Goal: Transaction & Acquisition: Book appointment/travel/reservation

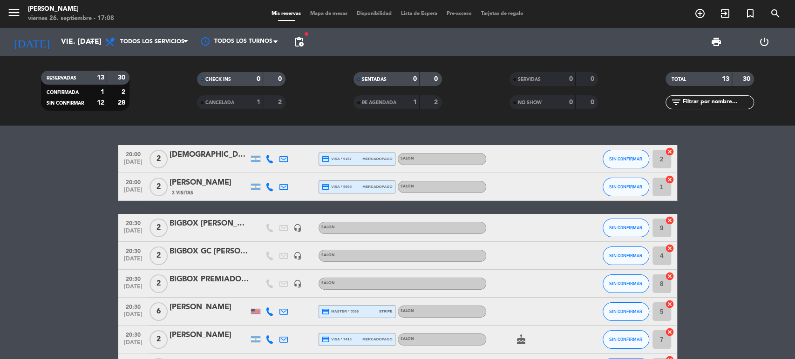
click at [327, 15] on span "Mapa de mesas" at bounding box center [328, 13] width 47 height 5
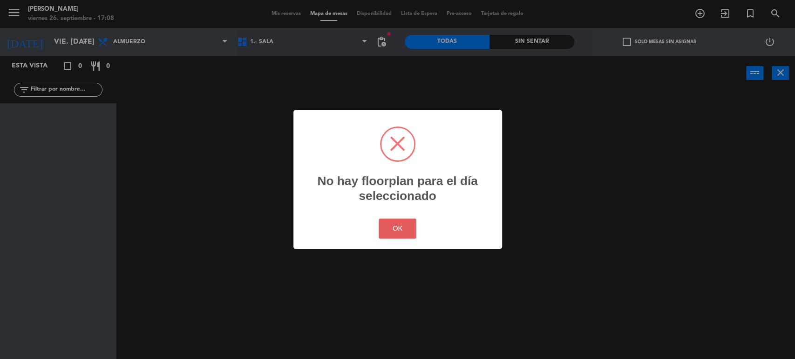
click at [386, 226] on button "OK" at bounding box center [398, 229] width 38 height 20
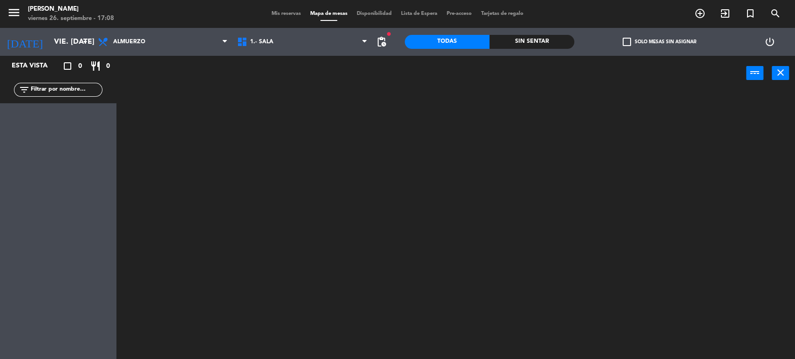
click at [148, 53] on div "Almuerzo Cena Almuerzo Almuerzo Cena" at bounding box center [162, 42] width 139 height 28
click at [136, 47] on span "Almuerzo" at bounding box center [162, 42] width 139 height 20
click at [134, 83] on ng-component "menu [PERSON_NAME] viernes 26. septiembre - 17:08 Mis reservas Mapa de mesas Di…" at bounding box center [397, 180] width 795 height 361
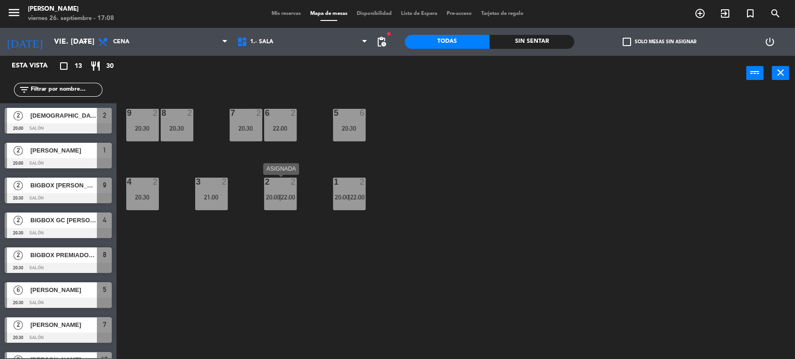
click at [281, 199] on span "|" at bounding box center [280, 197] width 2 height 7
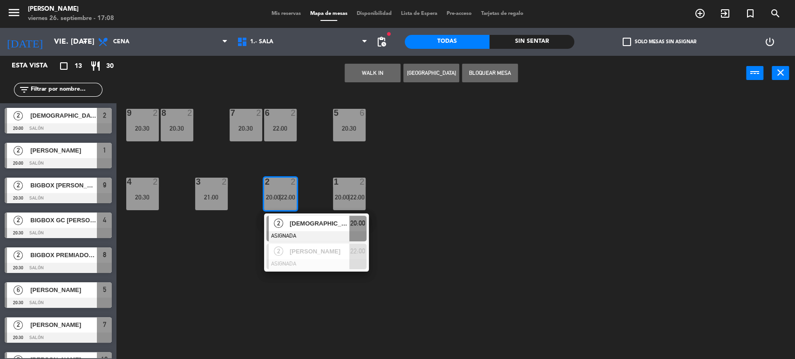
click at [281, 199] on span "|" at bounding box center [280, 197] width 2 height 7
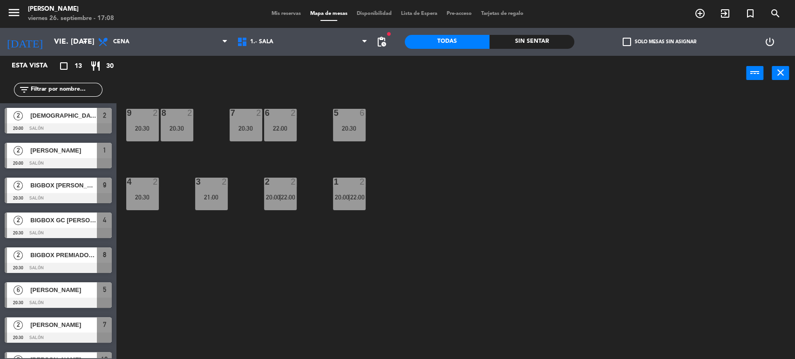
click at [274, 14] on span "Mis reservas" at bounding box center [286, 13] width 39 height 5
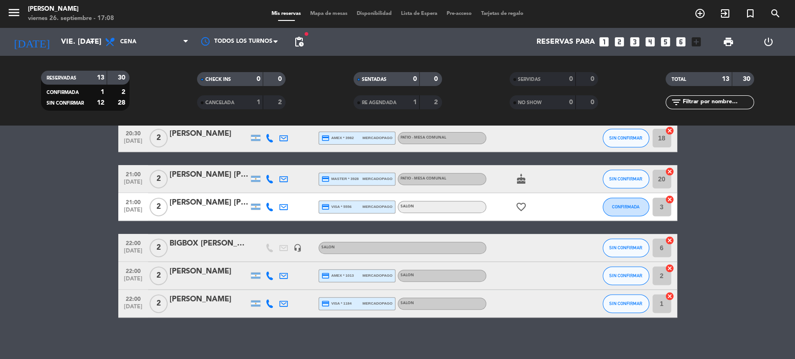
scroll to position [253, 0]
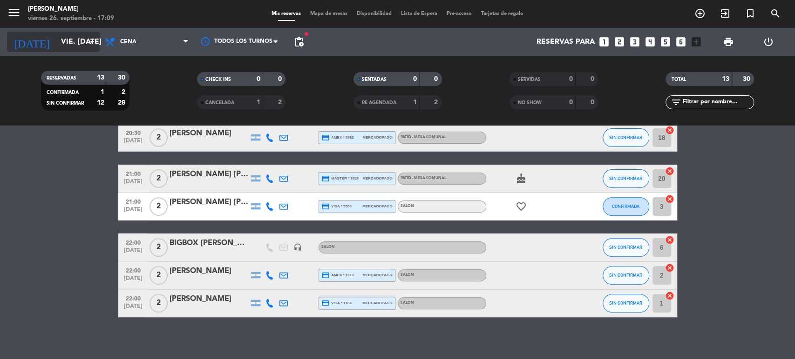
click at [74, 47] on input "vie. [DATE]" at bounding box center [105, 42] width 98 height 18
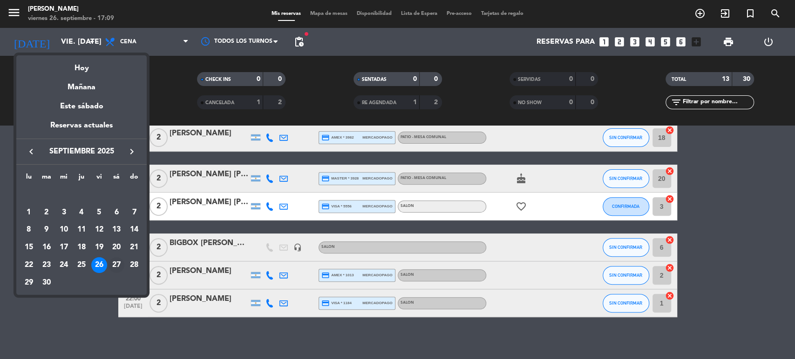
click at [115, 271] on div "27" at bounding box center [116, 265] width 16 height 16
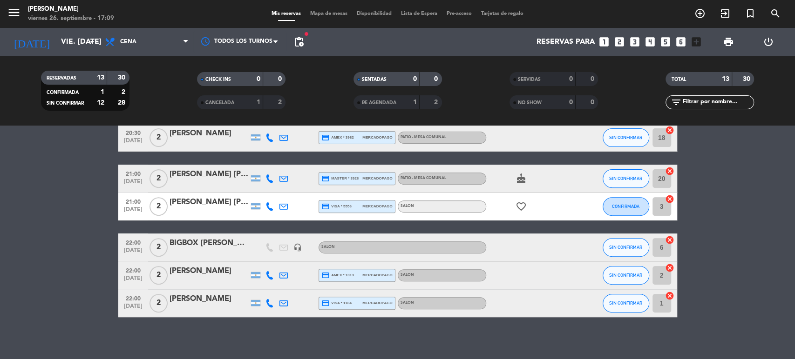
type input "sáb. [DATE]"
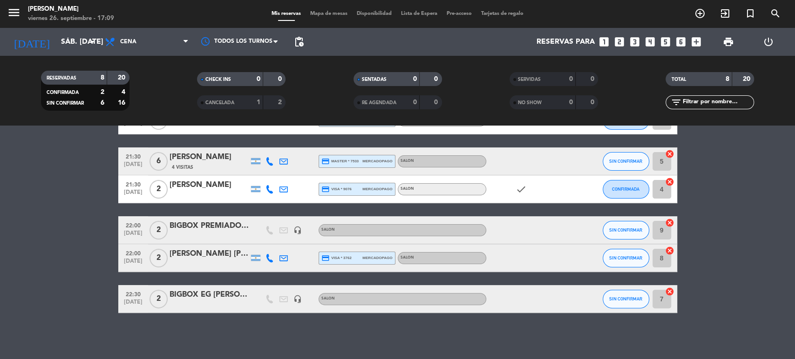
scroll to position [0, 0]
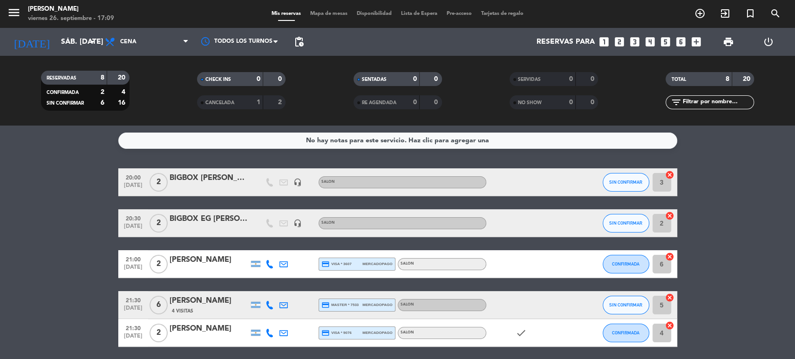
click at [619, 44] on icon "looks_two" at bounding box center [619, 42] width 12 height 12
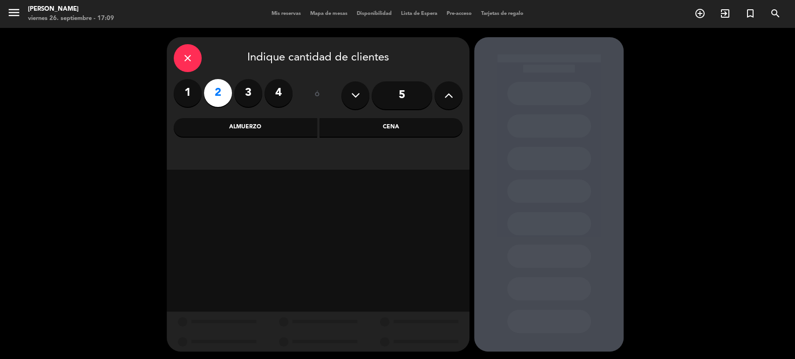
click at [361, 129] on div "Cena" at bounding box center [390, 127] width 143 height 19
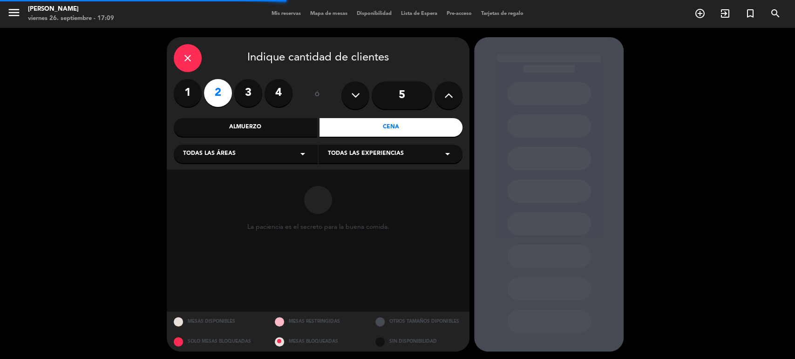
click at [346, 159] on div "Todas las experiencias arrow_drop_down" at bounding box center [390, 154] width 144 height 19
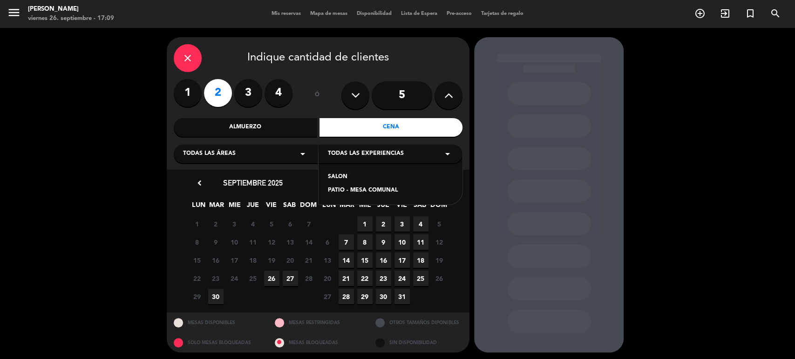
click at [339, 176] on div "SALON" at bounding box center [390, 177] width 125 height 9
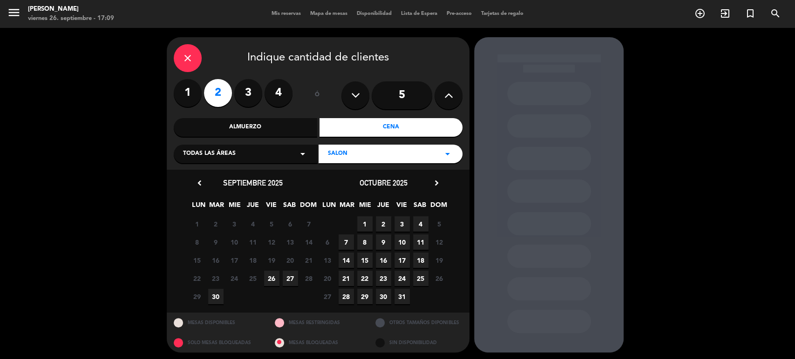
click at [289, 273] on span "27" at bounding box center [290, 278] width 15 height 15
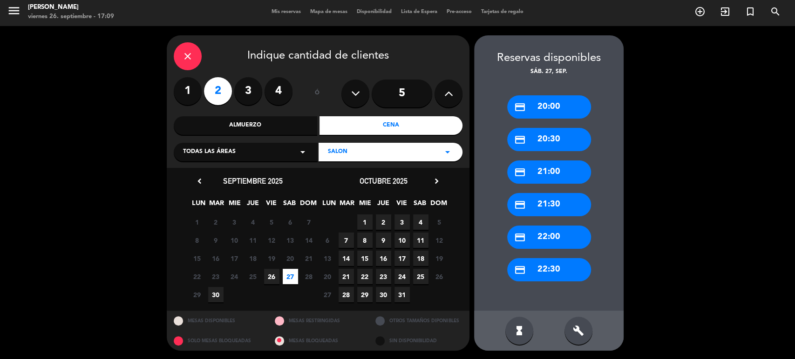
click at [566, 144] on div "credit_card 20:30" at bounding box center [549, 139] width 84 height 23
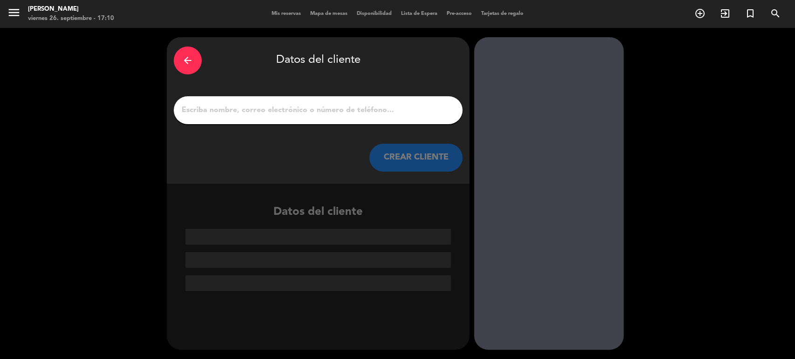
scroll to position [0, 0]
click at [308, 110] on input "1" at bounding box center [318, 110] width 275 height 13
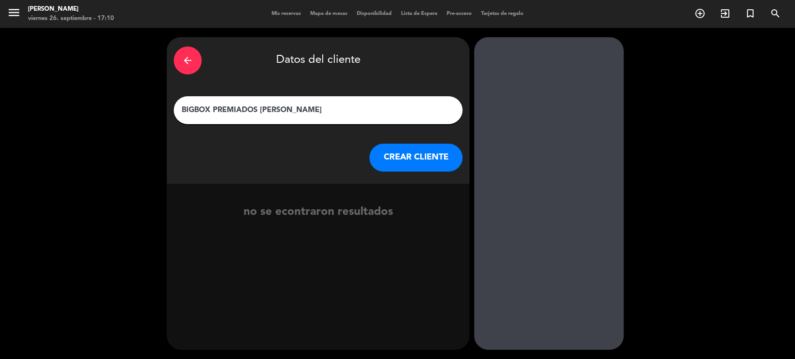
type input "BIGBOX PREMIADOS [PERSON_NAME]"
click at [435, 163] on button "CREAR CLIENTE" at bounding box center [415, 158] width 93 height 28
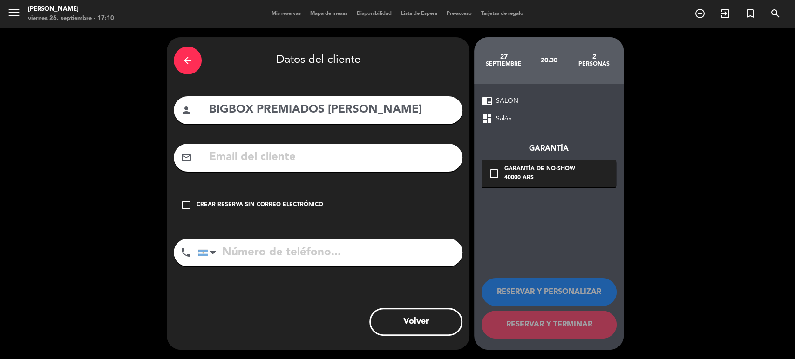
click at [278, 201] on div "Crear reserva sin correo electrónico" at bounding box center [259, 205] width 127 height 9
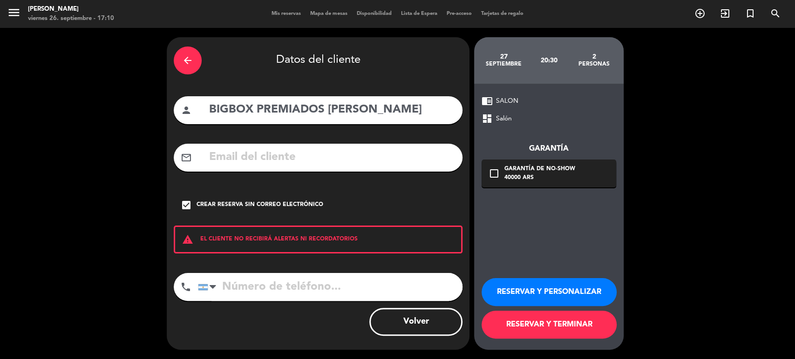
click at [529, 322] on button "RESERVAR Y TERMINAR" at bounding box center [548, 325] width 135 height 28
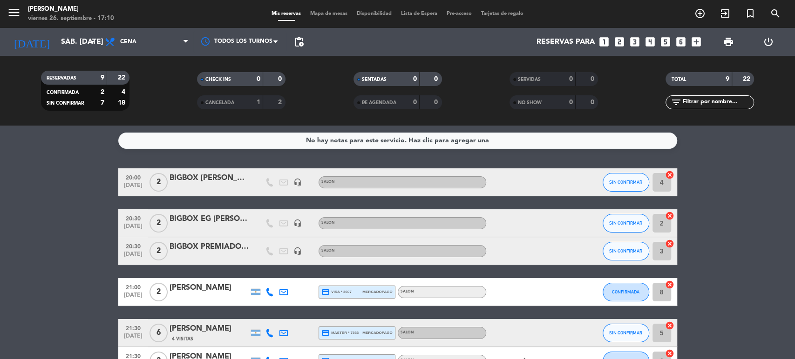
click at [228, 250] on div "BIGBOX PREMIADOS [PERSON_NAME]" at bounding box center [208, 247] width 79 height 12
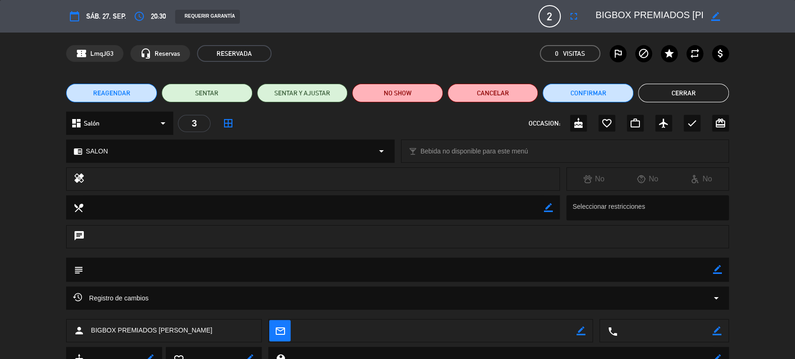
click at [679, 93] on button "Cerrar" at bounding box center [683, 93] width 91 height 19
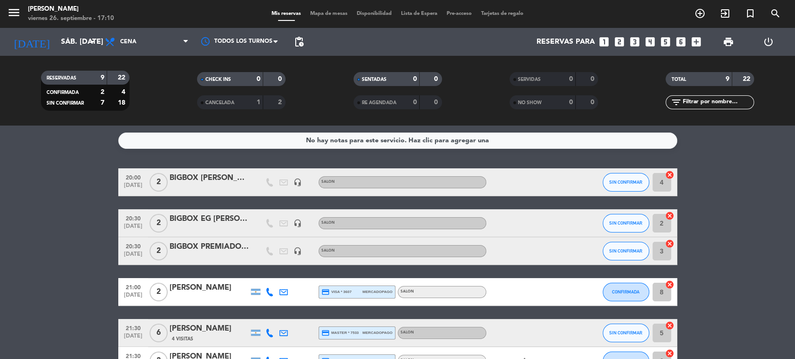
click at [618, 42] on icon "looks_two" at bounding box center [619, 42] width 12 height 12
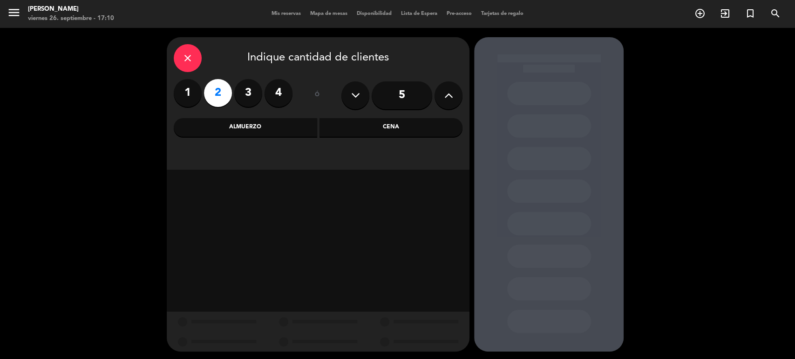
click at [355, 134] on div "Cena" at bounding box center [390, 127] width 143 height 19
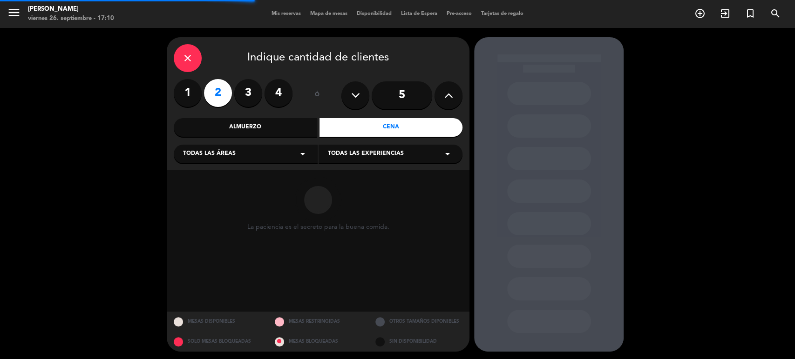
click at [339, 157] on span "Todas las experiencias" at bounding box center [366, 153] width 76 height 9
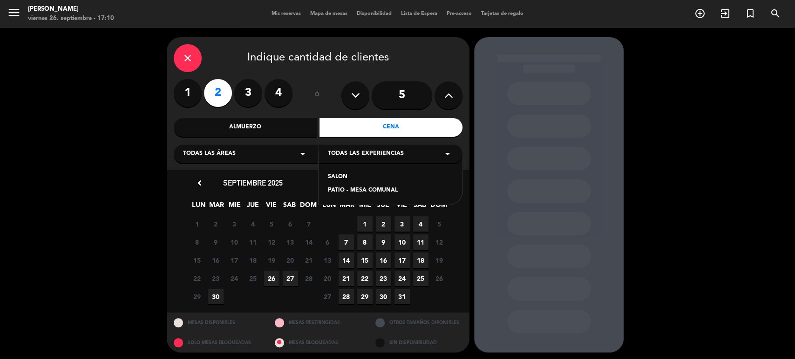
click at [332, 175] on div "SALON" at bounding box center [390, 177] width 125 height 9
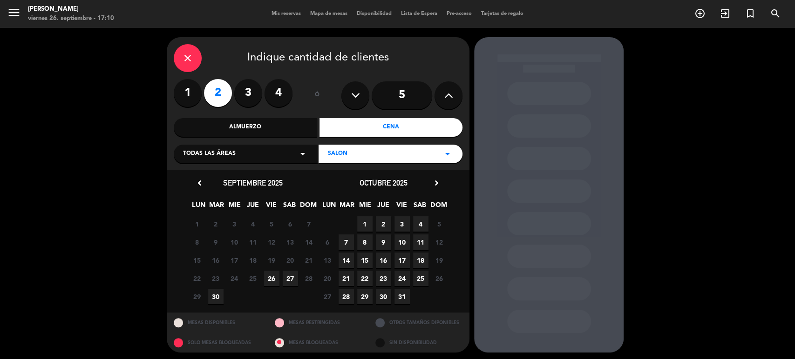
click at [288, 281] on span "27" at bounding box center [290, 278] width 15 height 15
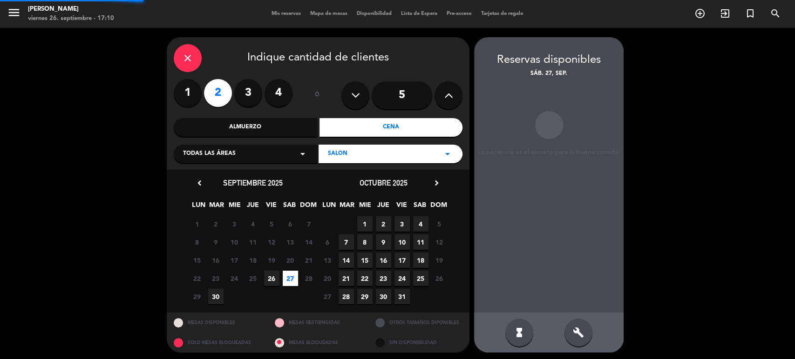
scroll to position [2, 0]
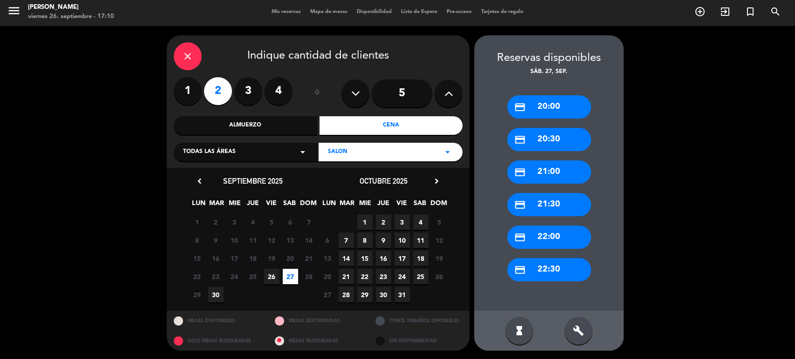
click at [550, 140] on div "credit_card 20:30" at bounding box center [549, 139] width 84 height 23
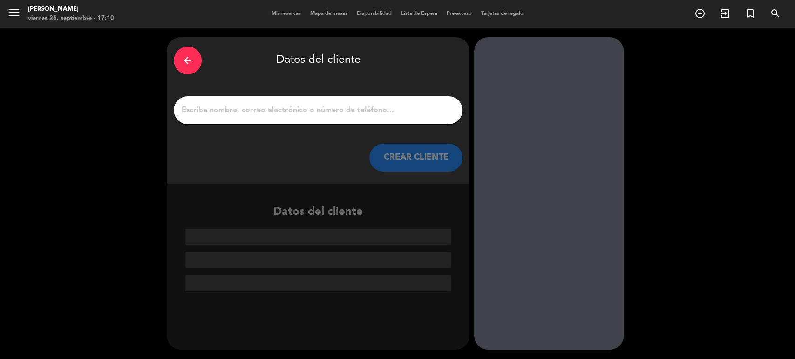
click at [366, 101] on div at bounding box center [318, 110] width 289 height 28
click at [354, 106] on input "1" at bounding box center [318, 110] width 275 height 13
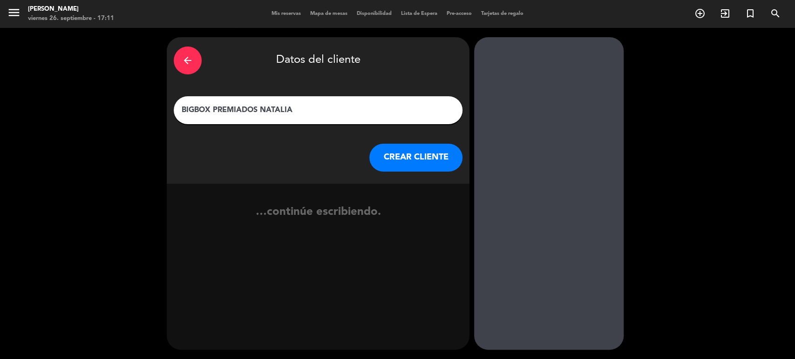
type input "BIGBOX PREMIADOS NATALIA"
click at [392, 161] on button "CREAR CLIENTE" at bounding box center [415, 158] width 93 height 28
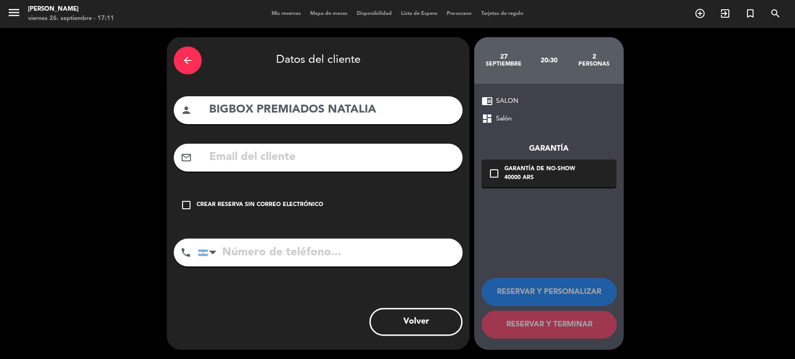
click at [310, 204] on div "Crear reserva sin correo electrónico" at bounding box center [259, 205] width 127 height 9
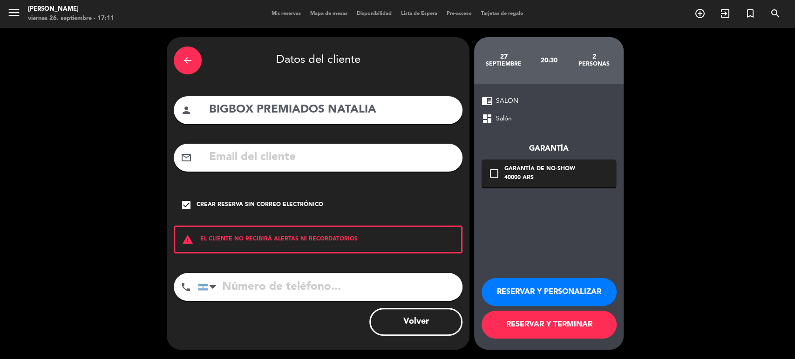
click at [514, 333] on button "RESERVAR Y TERMINAR" at bounding box center [548, 325] width 135 height 28
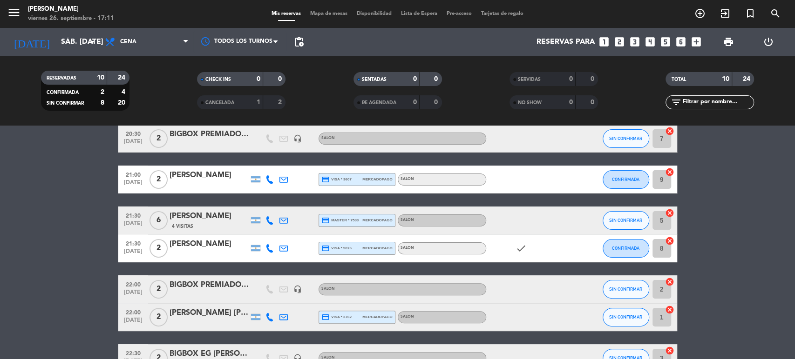
scroll to position [147, 0]
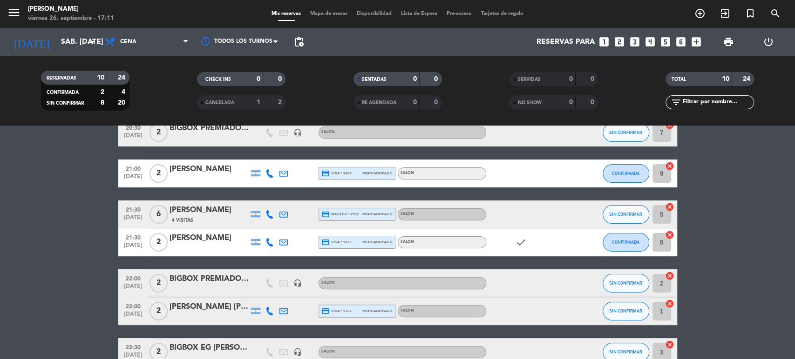
click at [228, 281] on div "BIGBOX PREMIADOS [PERSON_NAME]" at bounding box center [208, 279] width 79 height 12
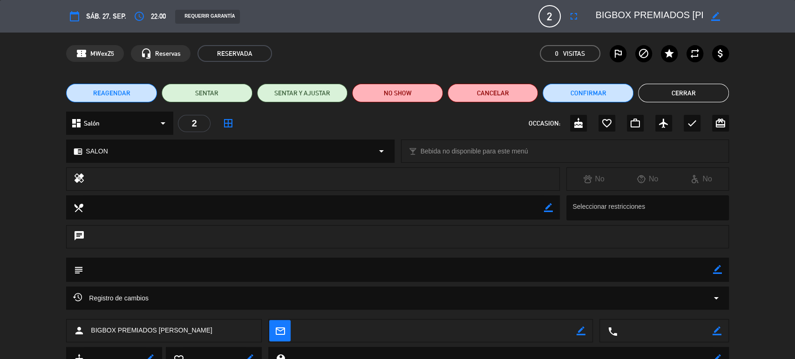
click at [689, 92] on button "Cerrar" at bounding box center [683, 93] width 91 height 19
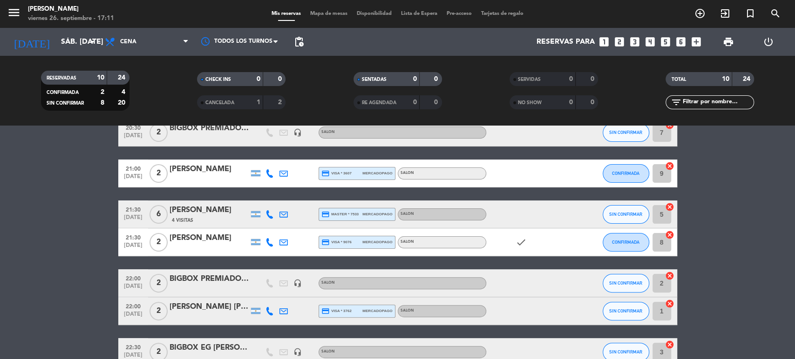
scroll to position [200, 0]
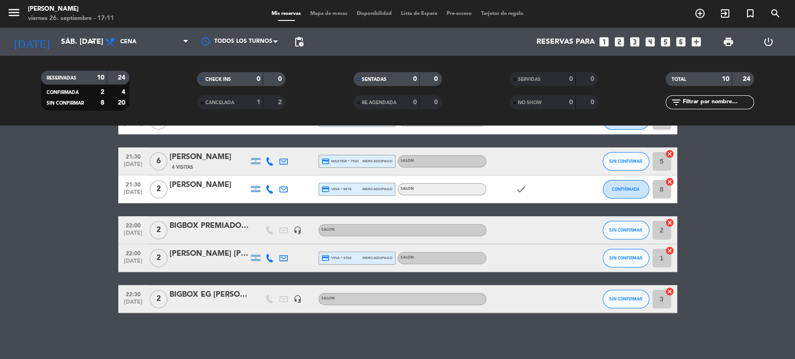
click at [317, 11] on span "Mapa de mesas" at bounding box center [328, 13] width 47 height 5
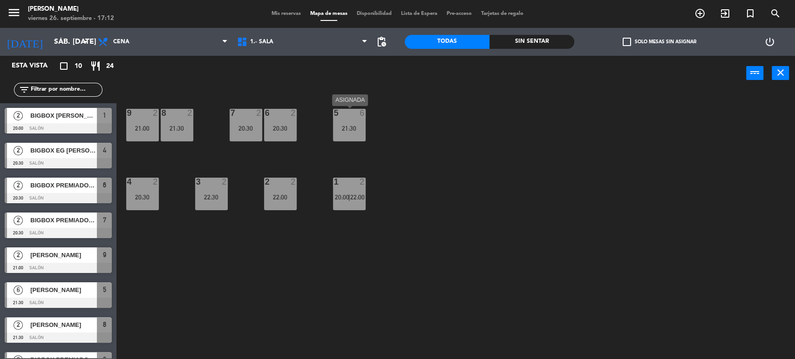
click at [352, 115] on div at bounding box center [348, 113] width 15 height 8
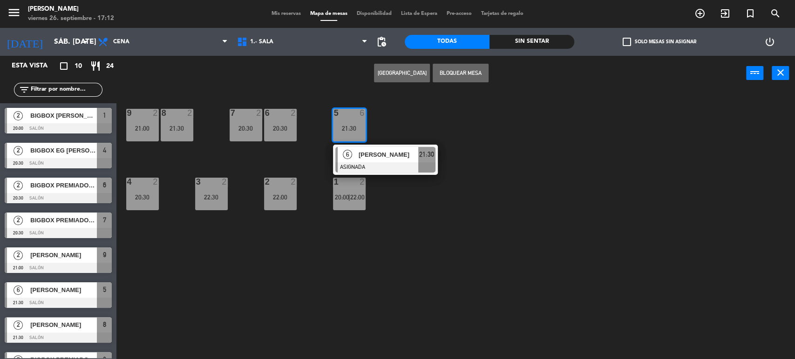
click at [352, 115] on div at bounding box center [348, 113] width 15 height 8
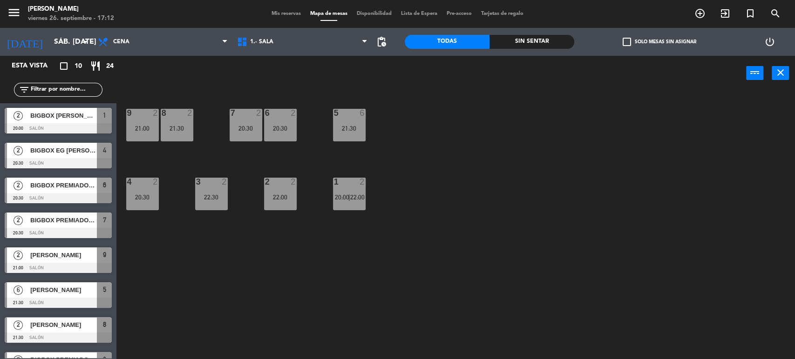
click at [282, 13] on span "Mis reservas" at bounding box center [286, 13] width 39 height 5
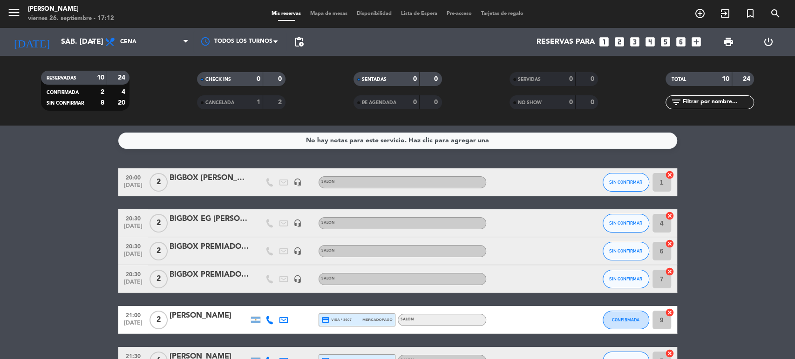
click at [259, 101] on strong "1" at bounding box center [259, 102] width 4 height 7
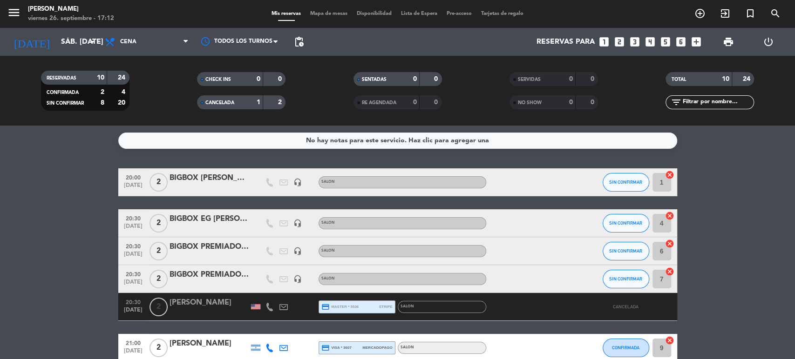
click at [259, 101] on strong "1" at bounding box center [259, 102] width 4 height 7
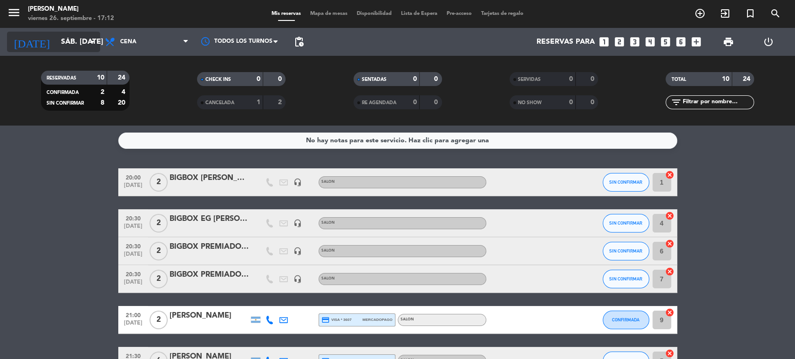
click at [89, 46] on icon "arrow_drop_down" at bounding box center [92, 41] width 11 height 11
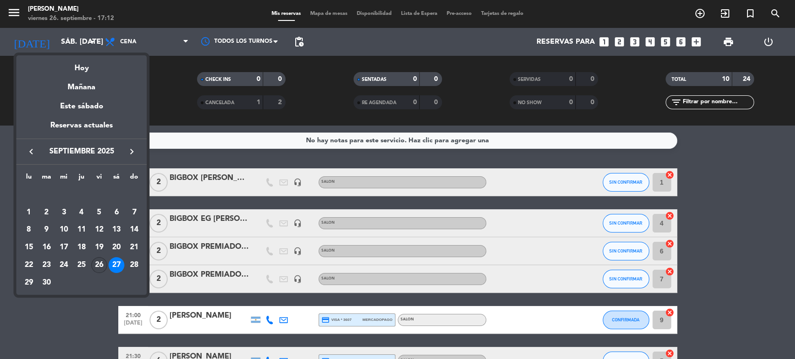
click at [95, 266] on div "26" at bounding box center [99, 265] width 16 height 16
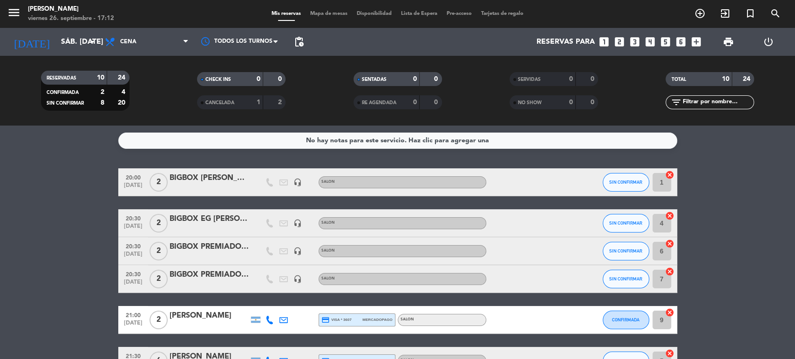
type input "vie. [DATE]"
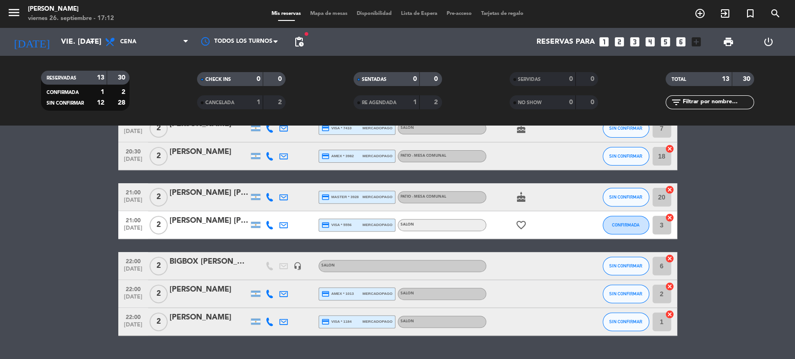
scroll to position [236, 0]
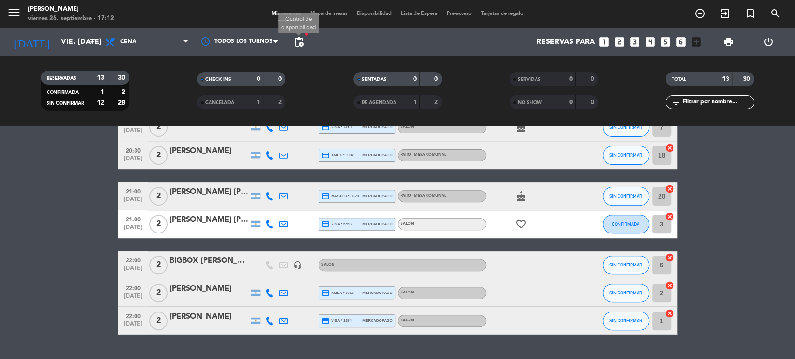
click at [300, 46] on span "pending_actions" at bounding box center [298, 41] width 11 height 11
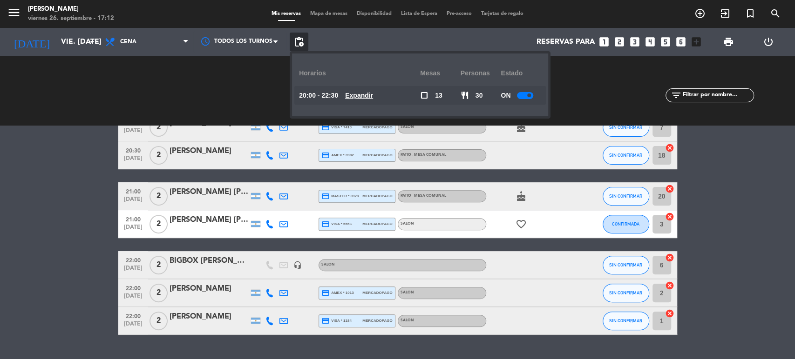
click at [3, 184] on bookings-row "20:00 [DATE] 2 [DEMOGRAPHIC_DATA][PERSON_NAME] credit_card visa * 9157 mercadop…" at bounding box center [397, 134] width 795 height 402
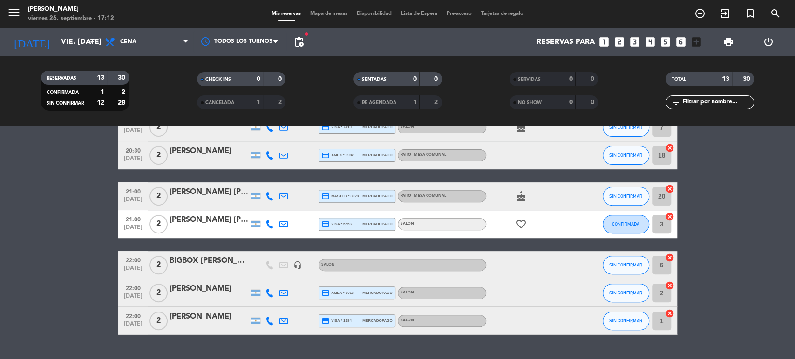
click at [334, 15] on span "Mapa de mesas" at bounding box center [328, 13] width 47 height 5
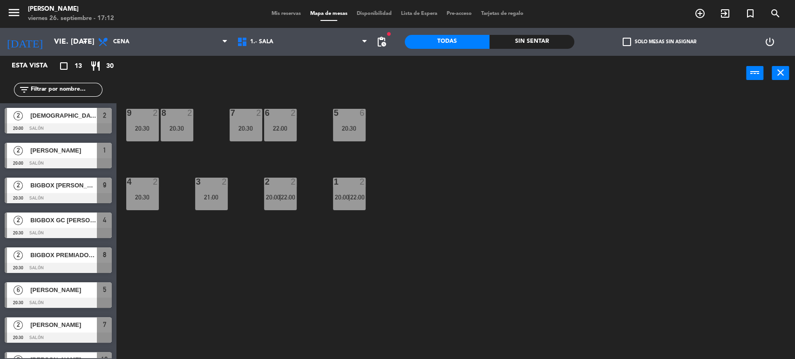
click at [277, 12] on span "Mis reservas" at bounding box center [286, 13] width 39 height 5
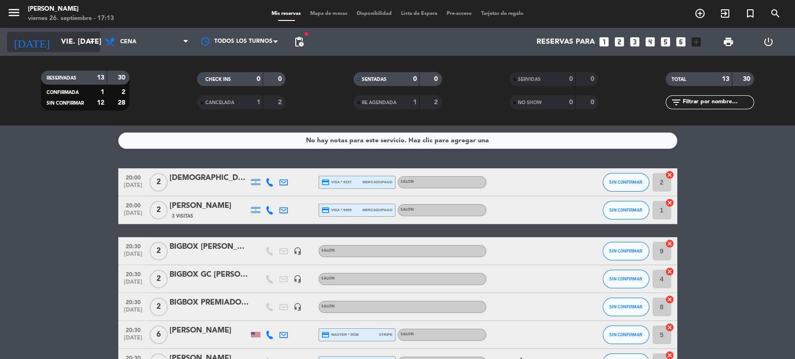
click at [76, 47] on input "vie. [DATE]" at bounding box center [105, 42] width 98 height 18
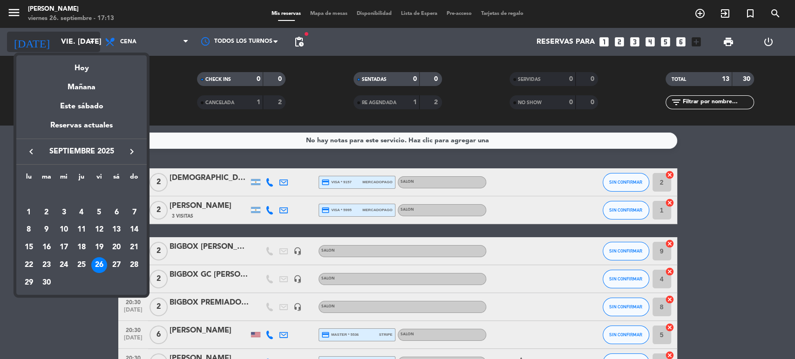
click at [76, 47] on div at bounding box center [397, 179] width 795 height 359
